Goal: Information Seeking & Learning: Learn about a topic

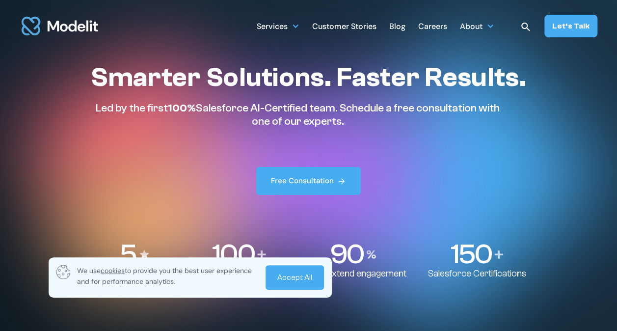
click at [440, 22] on div "Careers" at bounding box center [432, 27] width 29 height 19
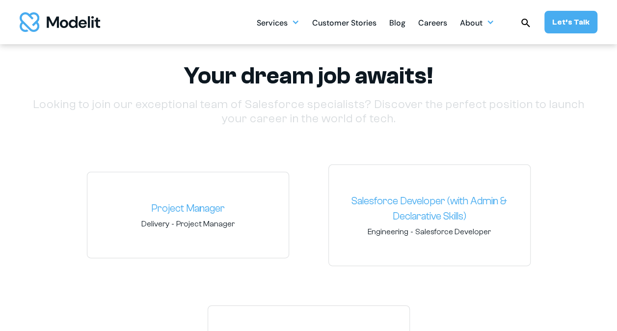
scroll to position [1424, 0]
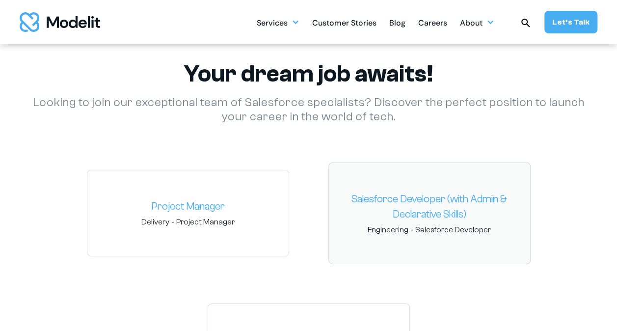
click at [461, 218] on link "Salesforce Developer (with Admin & Declarative Skills)" at bounding box center [430, 206] width 186 height 31
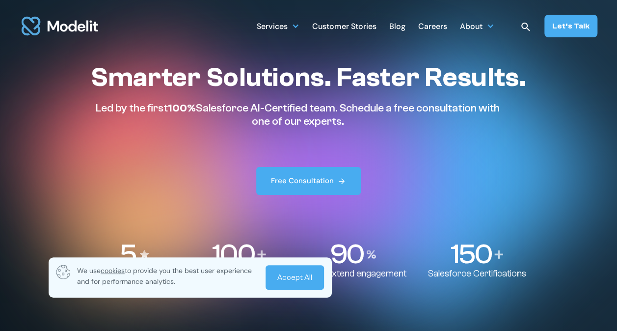
click at [436, 27] on div "Careers" at bounding box center [432, 27] width 29 height 19
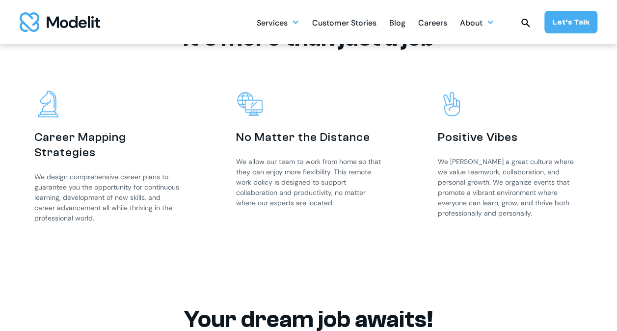
scroll to position [1424, 0]
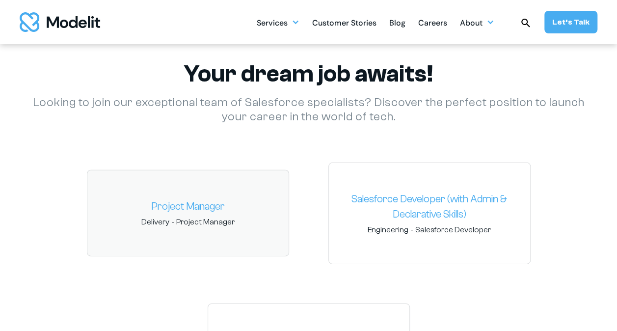
click at [227, 212] on link "Project Manager" at bounding box center [188, 207] width 186 height 16
